Goal: Task Accomplishment & Management: Manage account settings

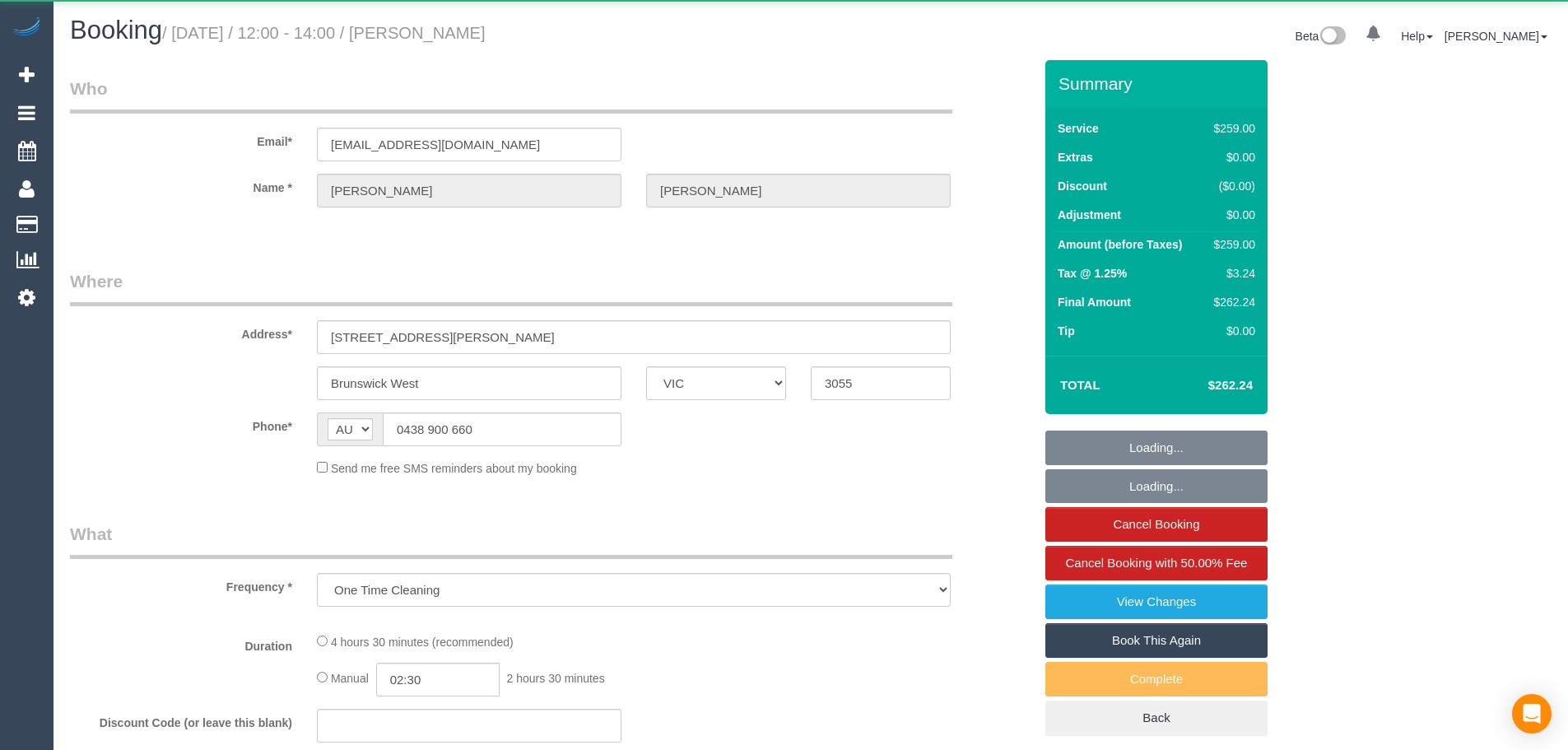
select select "VIC"
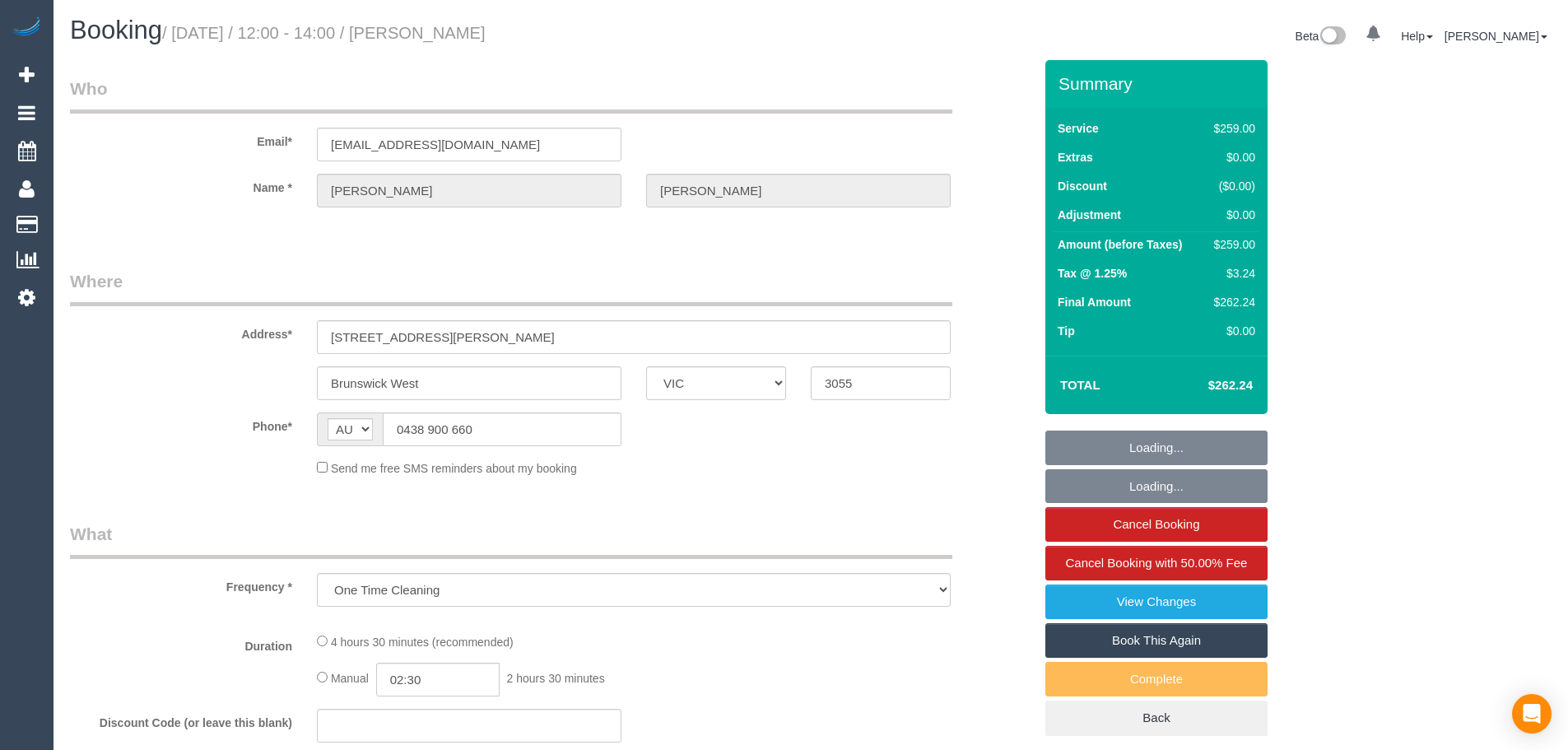
select select "number:28"
select select "number:14"
select select "number:19"
select select "number:24"
select select "spot1"
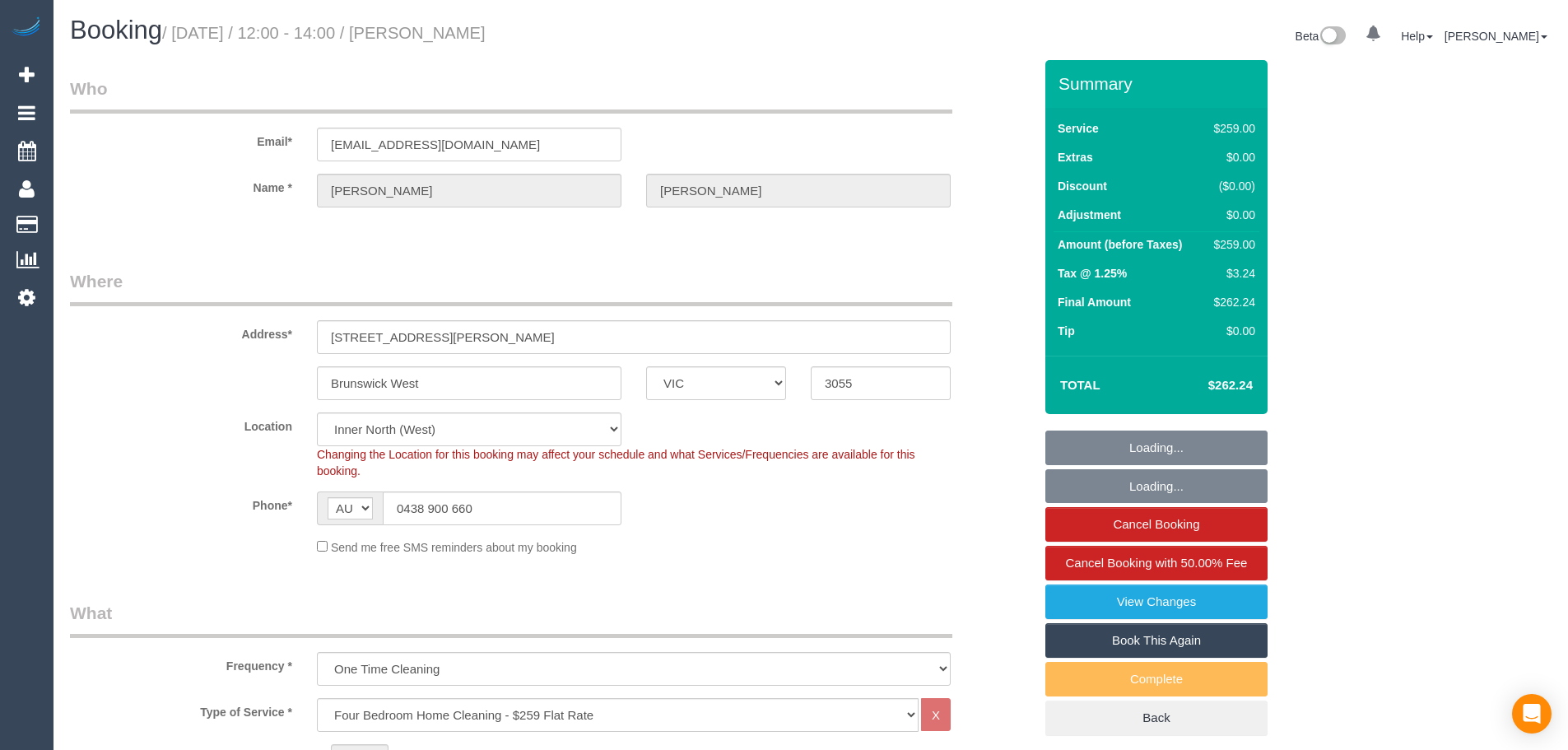
select select "string:stripe-pm_1S08Tm2GScqysDRV3DshriRn"
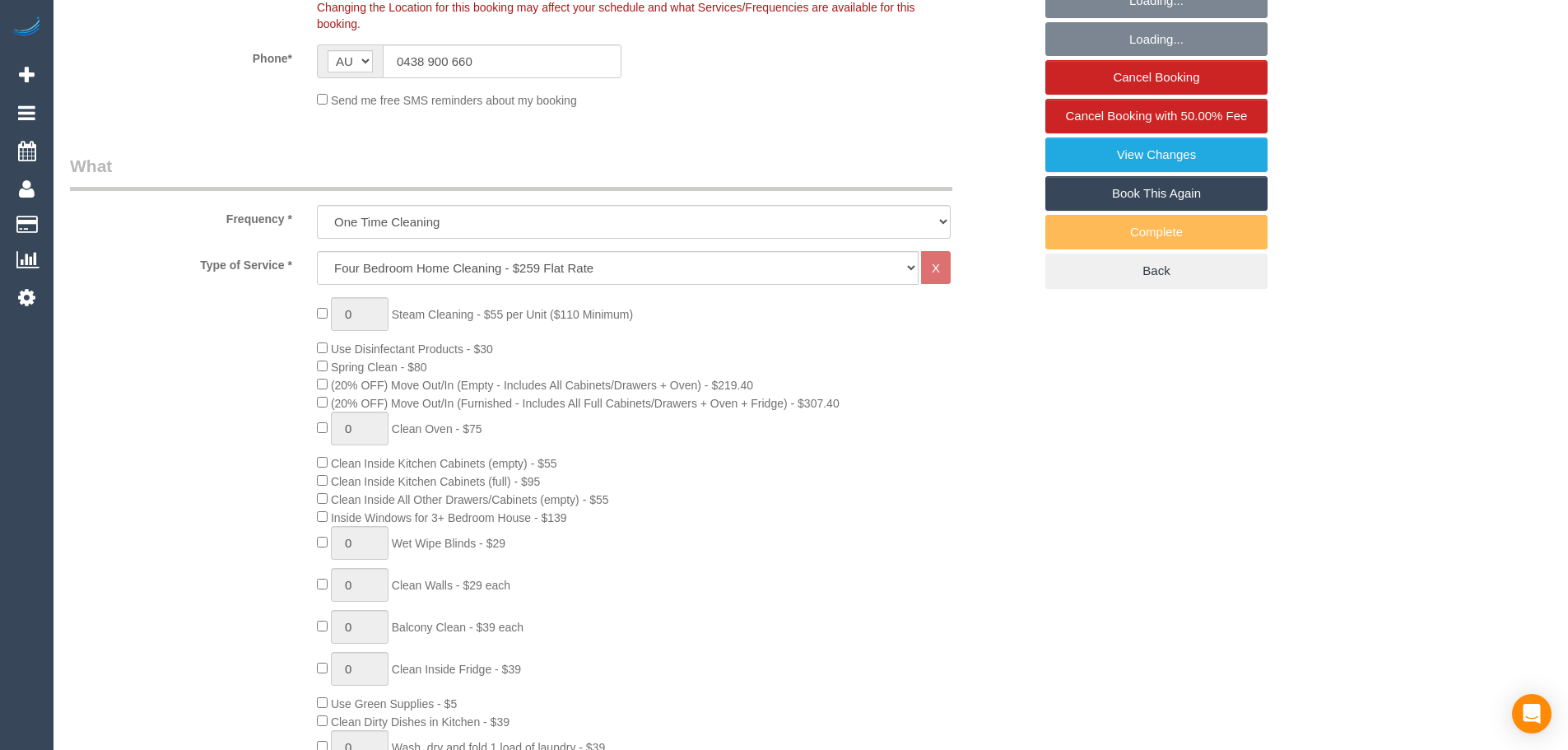
select select "spot6"
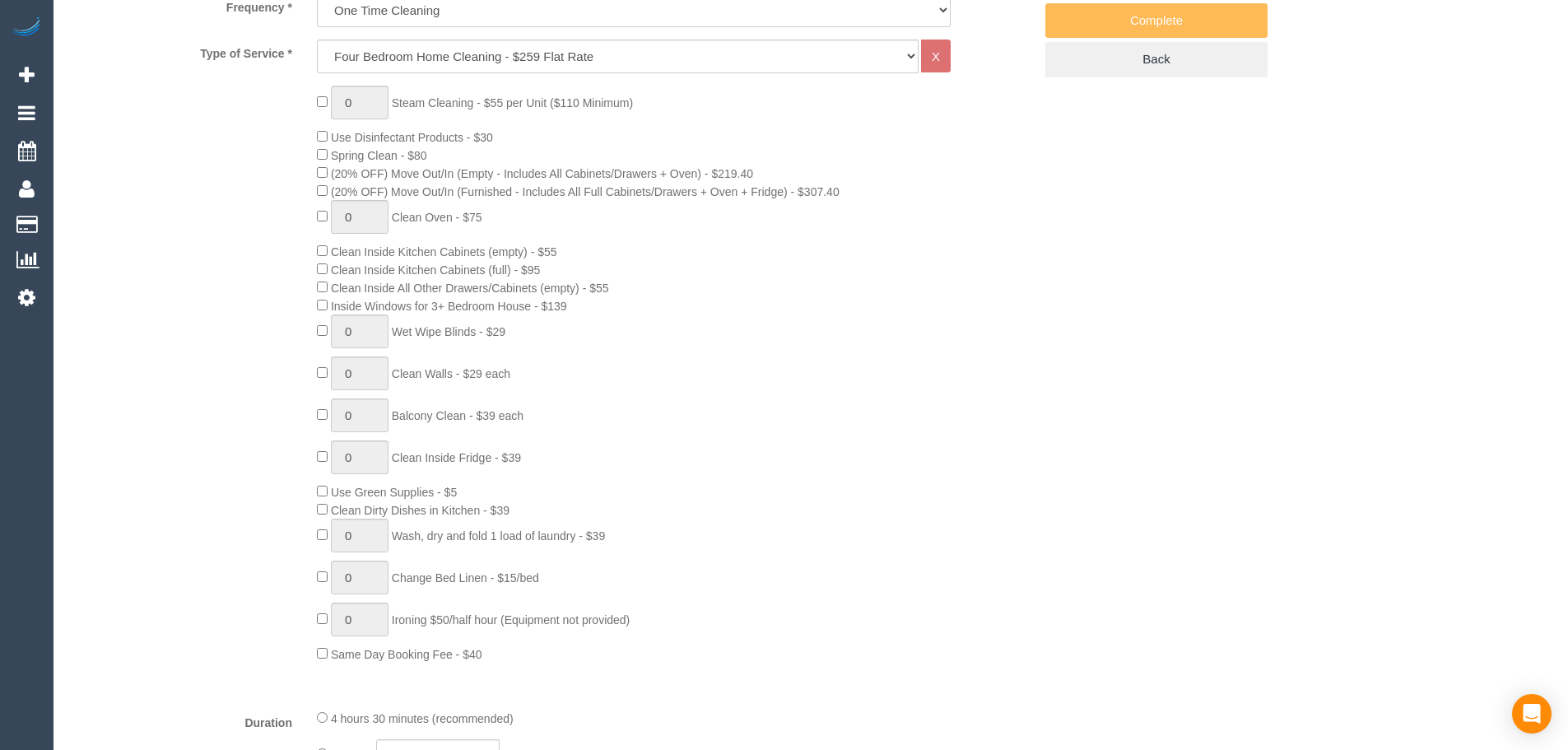
select select "object:1737"
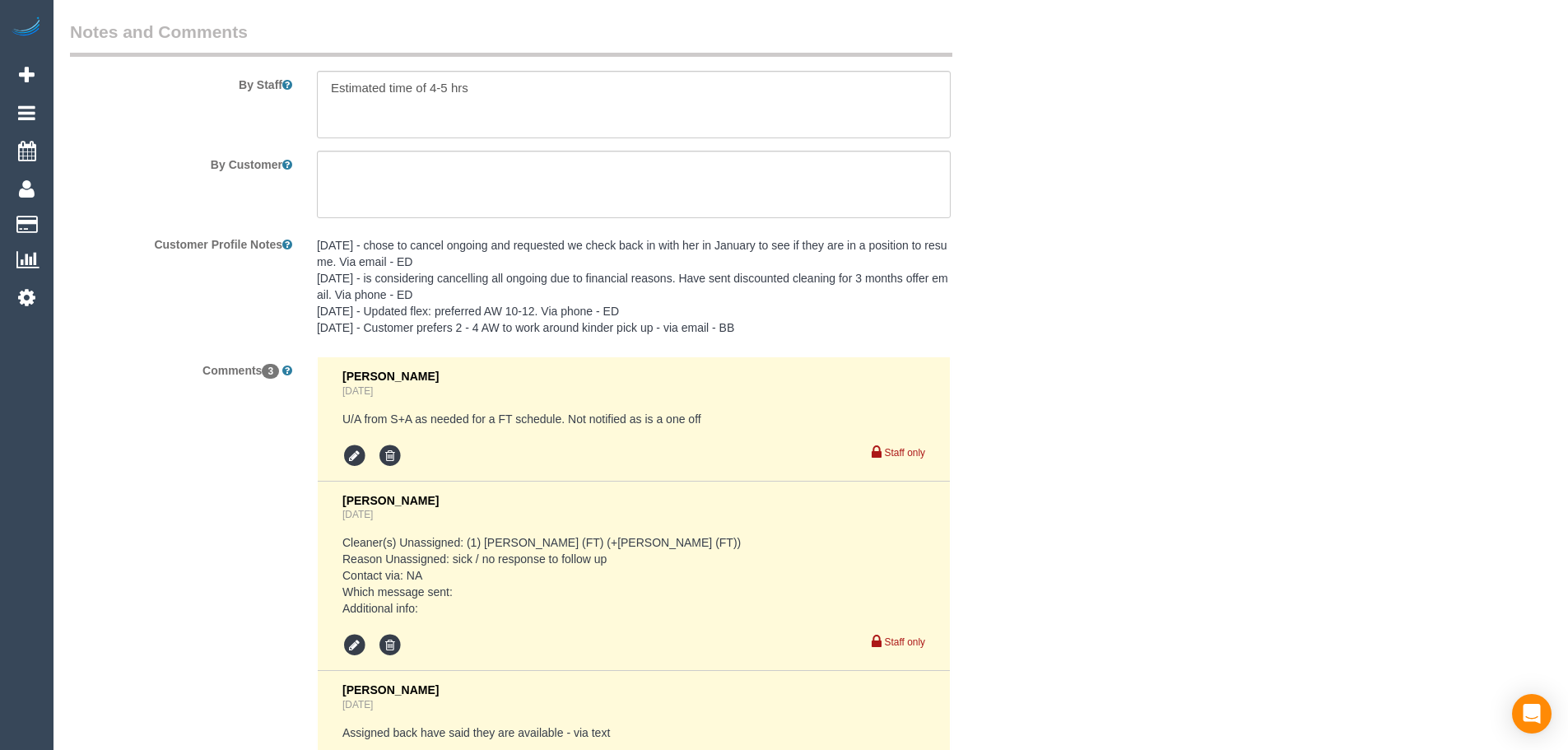
scroll to position [2799, 0]
